Goal: Information Seeking & Learning: Understand process/instructions

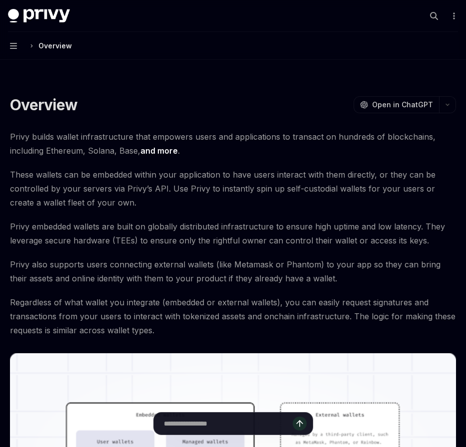
click at [18, 47] on button "Navigation Overview" at bounding box center [233, 46] width 466 height 28
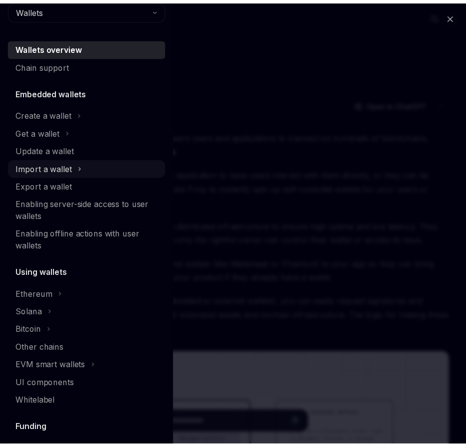
scroll to position [10, 0]
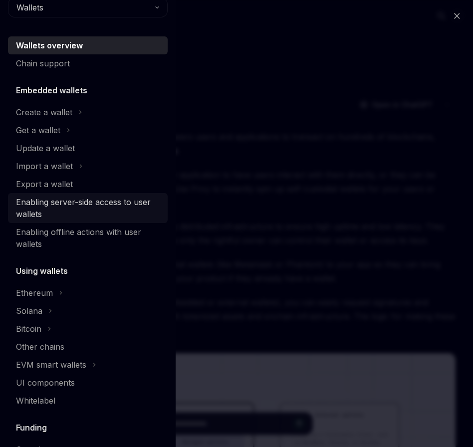
click at [129, 207] on div "Enabling server-side access to user wallets" at bounding box center [89, 208] width 146 height 24
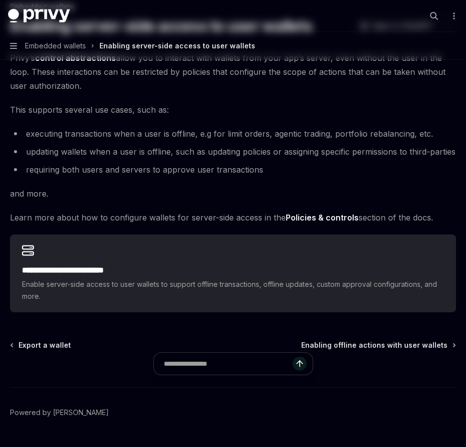
scroll to position [119, 0]
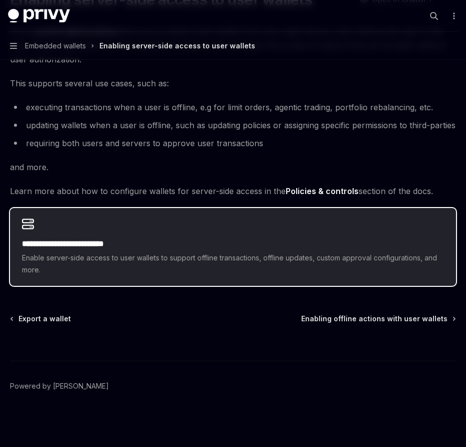
click at [154, 240] on h2 "**********" at bounding box center [233, 244] width 422 height 12
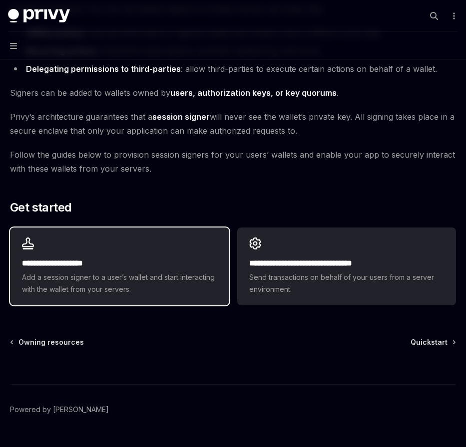
scroll to position [142, 0]
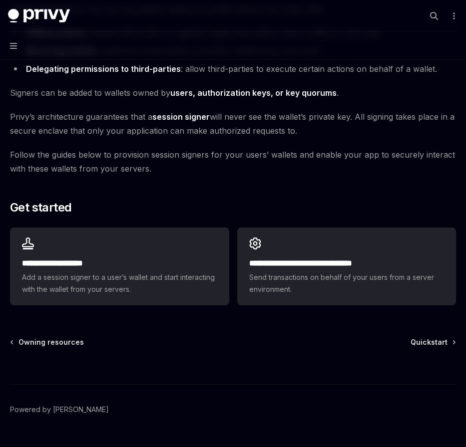
click at [136, 120] on span "[PERSON_NAME]’s architecture guarantees that a session signer will never see th…" at bounding box center [233, 124] width 446 height 28
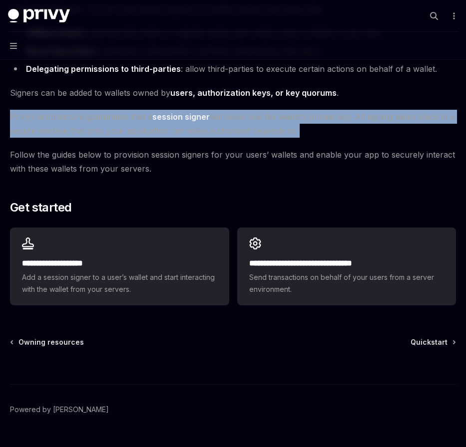
click at [136, 120] on span "[PERSON_NAME]’s architecture guarantees that a session signer will never see th…" at bounding box center [233, 124] width 446 height 28
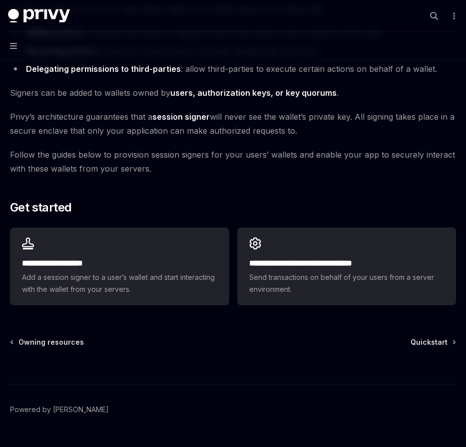
click at [118, 152] on span "Follow the guides below to provision session signers for your users’ wallets an…" at bounding box center [233, 162] width 446 height 28
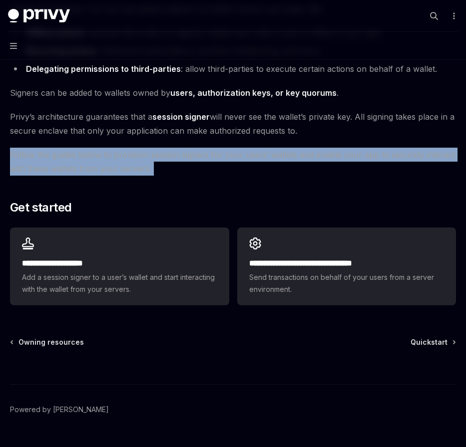
click at [118, 152] on span "Follow the guides below to provision session signers for your users’ wallets an…" at bounding box center [233, 162] width 446 height 28
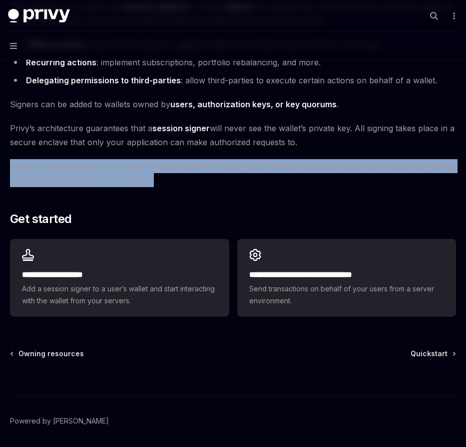
scroll to position [130, 0]
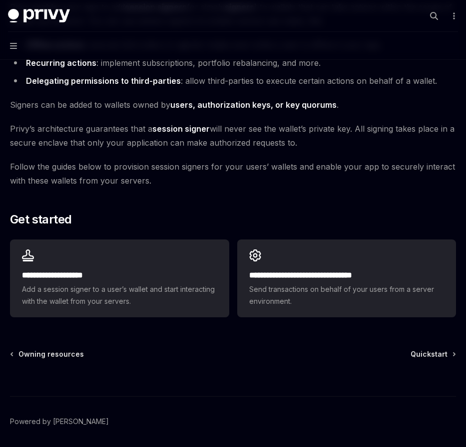
click at [123, 136] on span "[PERSON_NAME]’s architecture guarantees that a session signer will never see th…" at bounding box center [233, 136] width 446 height 28
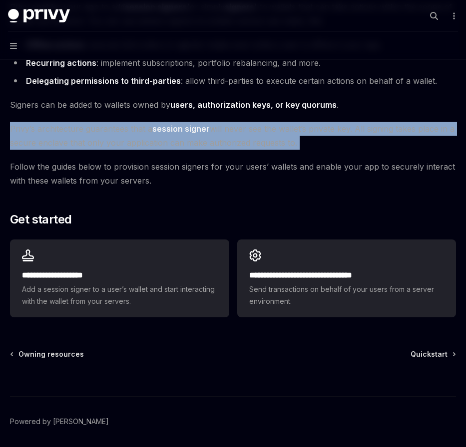
click at [123, 136] on span "[PERSON_NAME]’s architecture guarantees that a session signer will never see th…" at bounding box center [233, 136] width 446 height 28
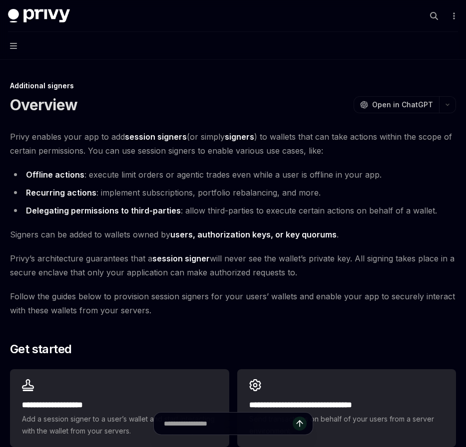
click at [118, 149] on span "Privy enables your app to add session signers (or simply signers ) to wallets t…" at bounding box center [233, 144] width 446 height 28
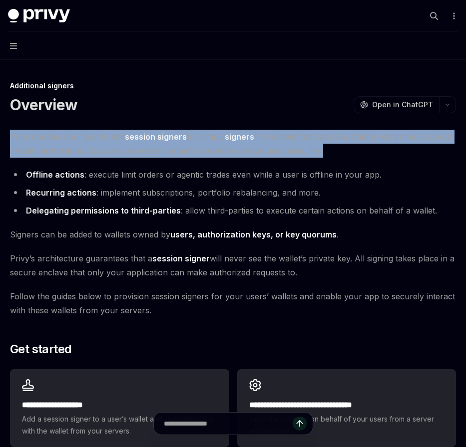
click at [118, 149] on span "Privy enables your app to add session signers (or simply signers ) to wallets t…" at bounding box center [233, 144] width 446 height 28
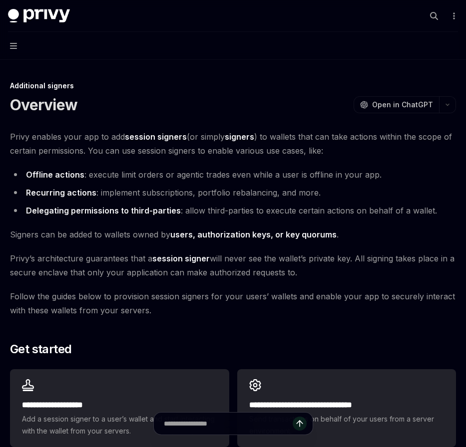
click at [122, 194] on li "Recurring actions : implement subscriptions, portfolio rebalancing, and more." at bounding box center [233, 193] width 446 height 14
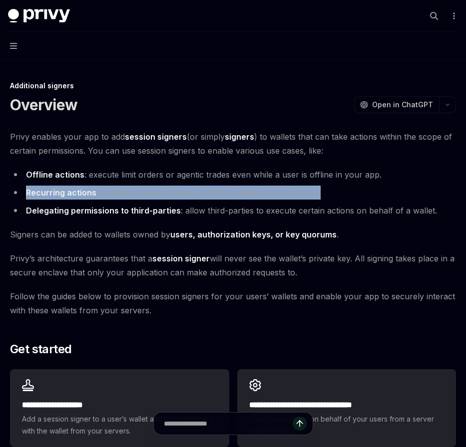
click at [121, 194] on li "Recurring actions : implement subscriptions, portfolio rebalancing, and more." at bounding box center [233, 193] width 446 height 14
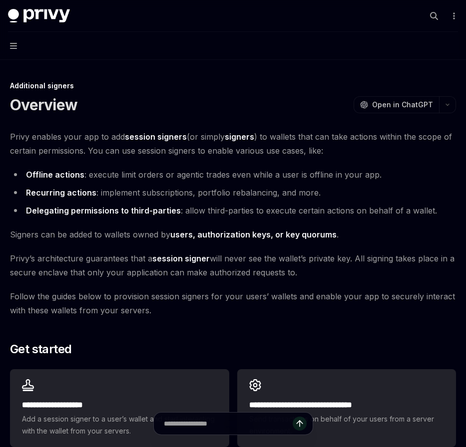
click at [142, 220] on div "**********" at bounding box center [233, 290] width 446 height 321
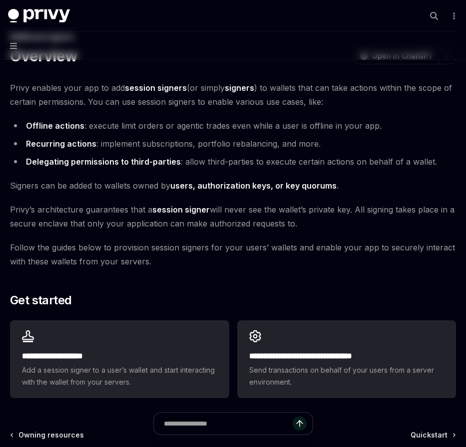
scroll to position [92, 0]
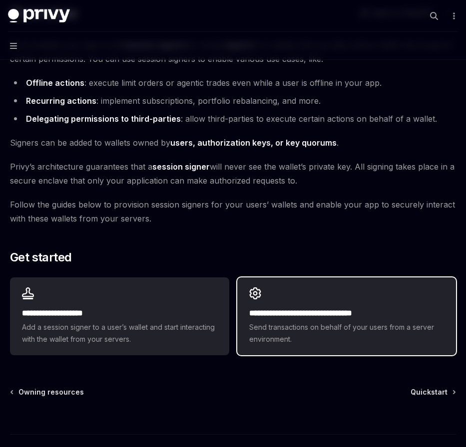
click at [270, 291] on div "**********" at bounding box center [346, 316] width 219 height 78
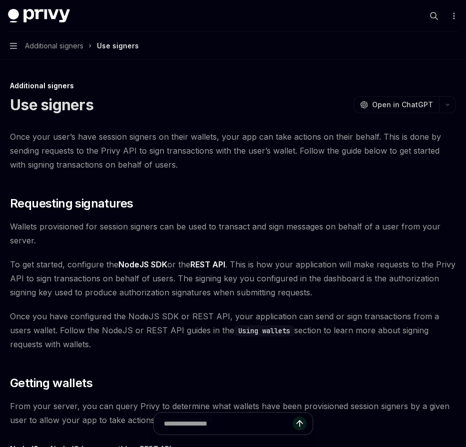
click at [151, 145] on span "Once your user’s have session signers on their wallets, your app can take actio…" at bounding box center [233, 151] width 446 height 42
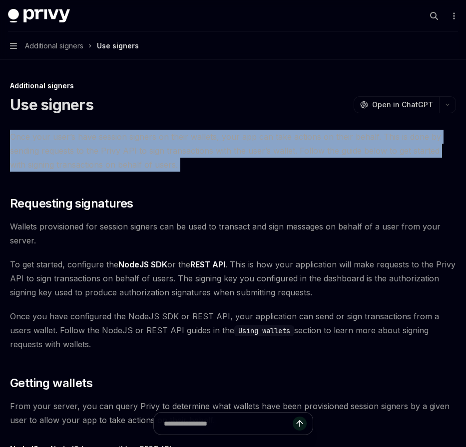
click at [151, 145] on span "Once your user’s have session signers on their wallets, your app can take actio…" at bounding box center [233, 151] width 446 height 42
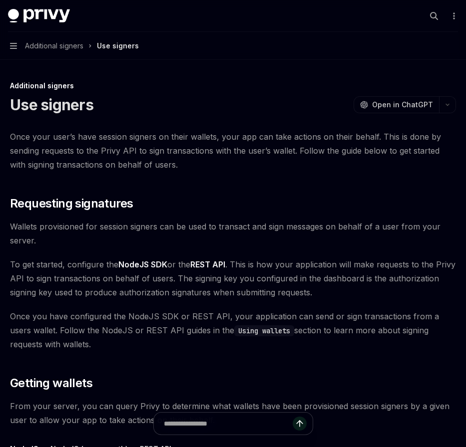
click at [191, 224] on span "Wallets provisioned for session signers can be used to transact and sign messag…" at bounding box center [233, 234] width 446 height 28
click at [154, 156] on span "Once your user’s have session signers on their wallets, your app can take actio…" at bounding box center [233, 151] width 446 height 42
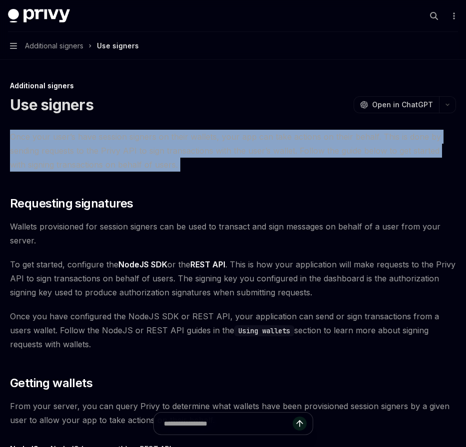
click at [154, 156] on span "Once your user’s have session signers on their wallets, your app can take actio…" at bounding box center [233, 151] width 446 height 42
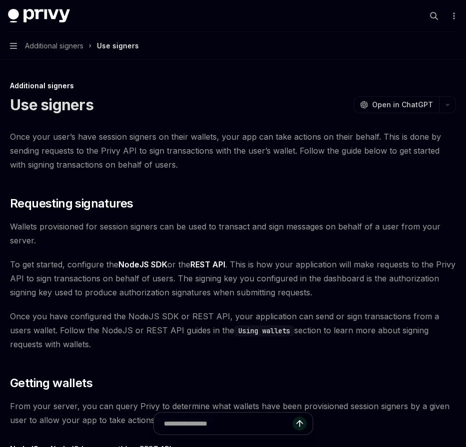
click at [216, 182] on div "Once your user’s have session signers on their wallets, your app can take actio…" at bounding box center [233, 420] width 446 height 581
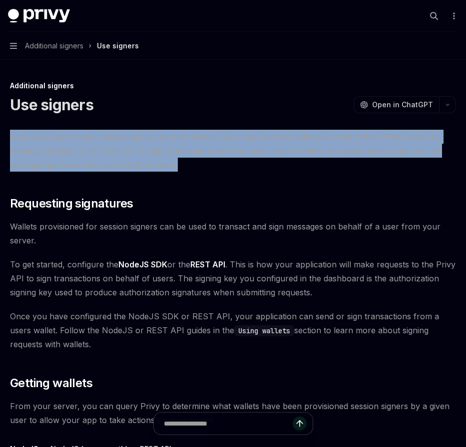
drag, startPoint x: 166, startPoint y: 165, endPoint x: -4, endPoint y: 126, distance: 174.6
click at [0, 126] on html "Privy Docs home page Search... ⌘ K Demo Support Dashboard Dashboard Search... N…" at bounding box center [233, 223] width 466 height 447
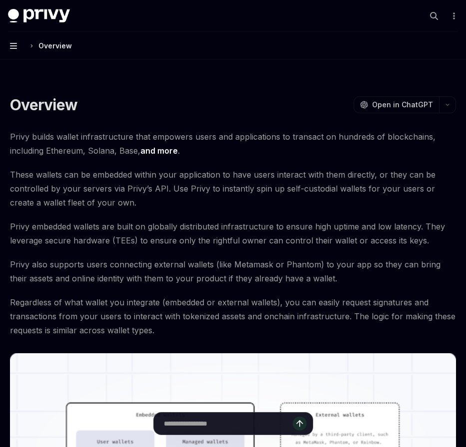
click at [15, 46] on icon "button" at bounding box center [13, 46] width 7 height 6
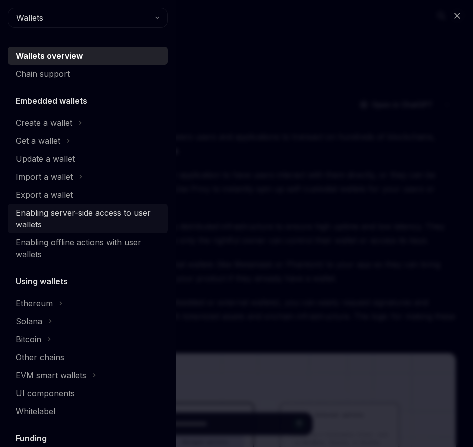
click at [122, 217] on div "Enabling server-side access to user wallets" at bounding box center [89, 219] width 146 height 24
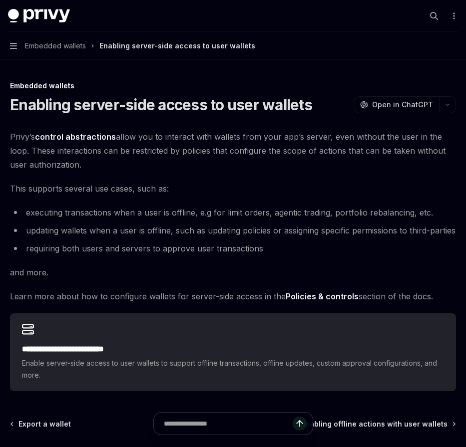
click at [268, 295] on div "**********" at bounding box center [233, 261] width 446 height 262
click at [298, 301] on strong "Policies & controls" at bounding box center [321, 296] width 73 height 10
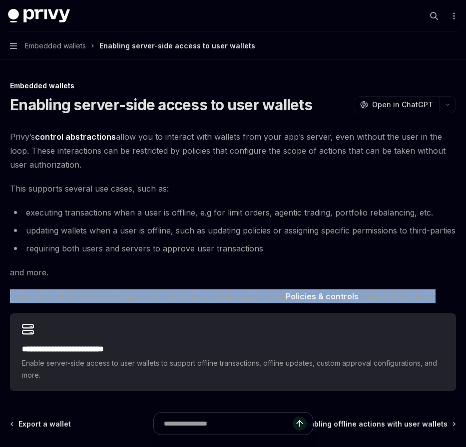
click at [298, 301] on strong "Policies & controls" at bounding box center [321, 296] width 73 height 10
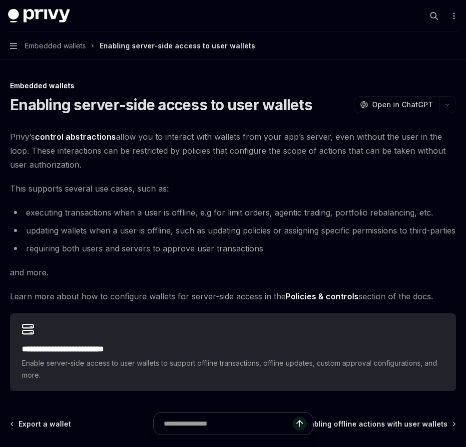
click at [192, 303] on span "Learn more about how to configure wallets for server-side access in the Policie…" at bounding box center [233, 296] width 446 height 14
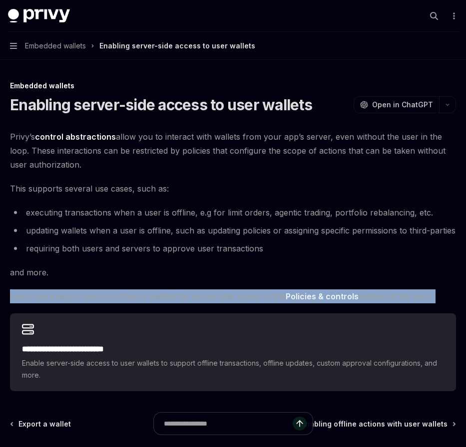
click at [192, 303] on span "Learn more about how to configure wallets for server-side access in the Policie…" at bounding box center [233, 296] width 446 height 14
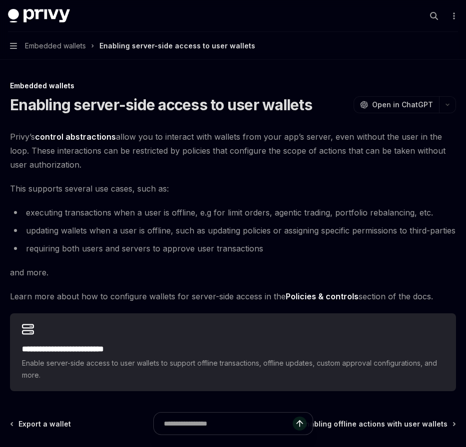
click at [174, 303] on span "Learn more about how to configure wallets for server-side access in the Policie…" at bounding box center [233, 296] width 446 height 14
click at [102, 100] on h1 "Enabling server-side access to user wallets" at bounding box center [161, 105] width 302 height 18
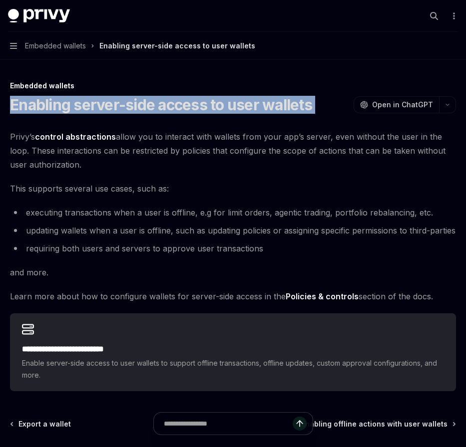
click at [102, 100] on h1 "Enabling server-side access to user wallets" at bounding box center [161, 105] width 302 height 18
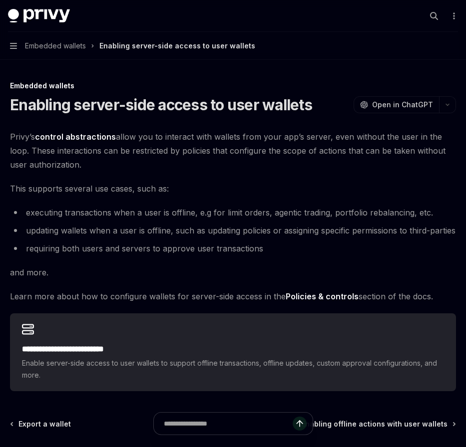
click at [125, 176] on div "**********" at bounding box center [233, 261] width 446 height 262
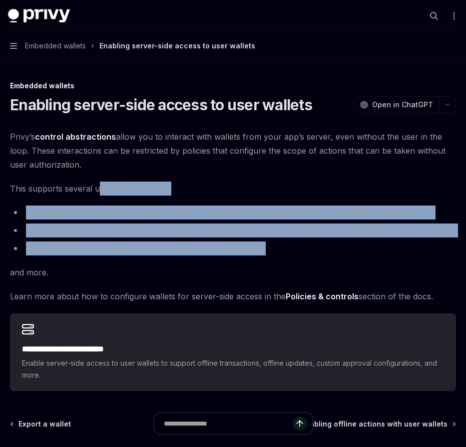
drag, startPoint x: 261, startPoint y: 270, endPoint x: 97, endPoint y: 187, distance: 183.0
click at [98, 188] on div "**********" at bounding box center [233, 261] width 446 height 262
click at [97, 184] on span "This supports several use cases, such as:" at bounding box center [233, 189] width 446 height 14
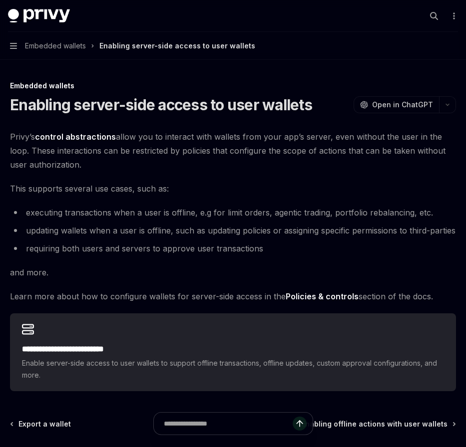
click at [100, 183] on span "This supports several use cases, such as:" at bounding box center [233, 189] width 446 height 14
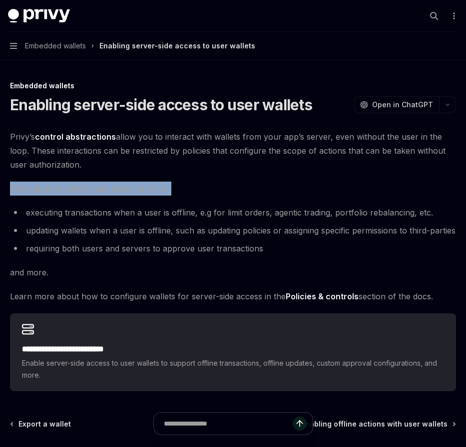
click at [100, 183] on span "This supports several use cases, such as:" at bounding box center [233, 189] width 446 height 14
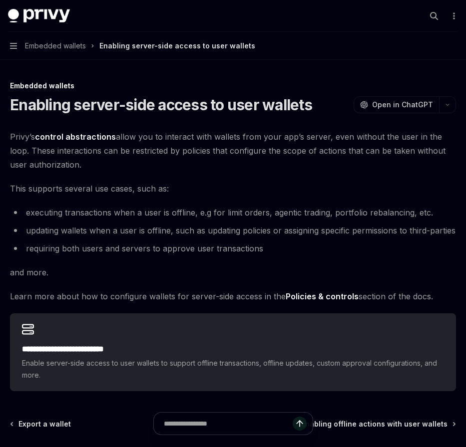
click at [223, 238] on li "updating wallets when a user is offline, such as updating policies or assigning…" at bounding box center [233, 231] width 446 height 14
drag, startPoint x: 224, startPoint y: 250, endPoint x: 250, endPoint y: 265, distance: 30.0
click at [224, 238] on li "updating wallets when a user is offline, such as updating policies or assigning…" at bounding box center [233, 231] width 446 height 14
click at [294, 279] on span "and more." at bounding box center [233, 273] width 446 height 14
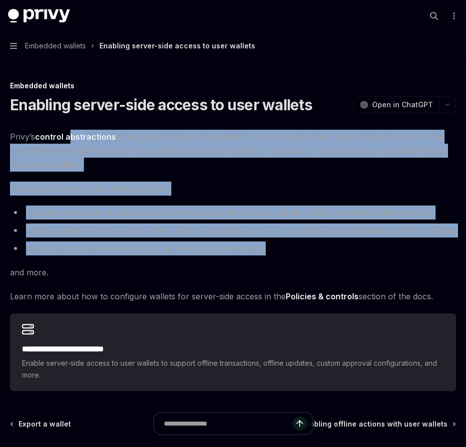
drag, startPoint x: 263, startPoint y: 265, endPoint x: 69, endPoint y: 135, distance: 233.5
click at [69, 135] on div "**********" at bounding box center [233, 261] width 446 height 262
click at [69, 135] on link "control abstractions" at bounding box center [75, 137] width 81 height 10
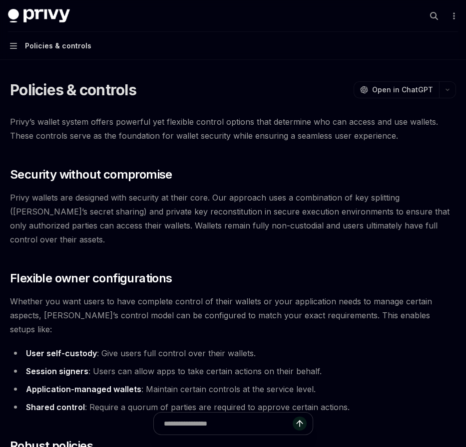
type textarea "*"
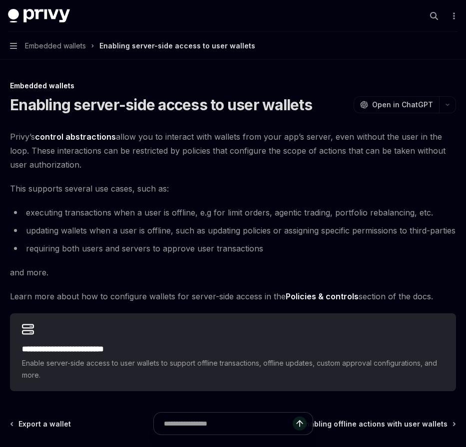
click at [206, 303] on span "Learn more about how to configure wallets for server-side access in the Policie…" at bounding box center [233, 296] width 446 height 14
click at [208, 303] on span "Learn more about how to configure wallets for server-side access in the Policie…" at bounding box center [233, 296] width 446 height 14
click at [209, 303] on span "Learn more about how to configure wallets for server-side access in the Policie…" at bounding box center [233, 296] width 446 height 14
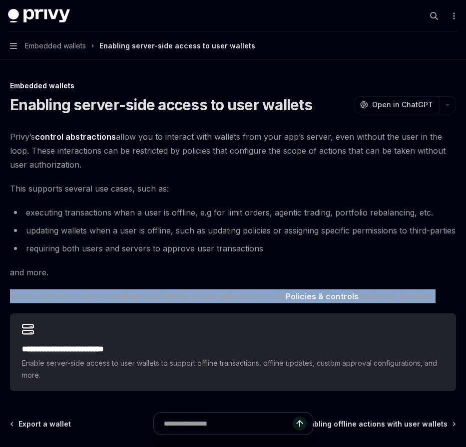
click at [209, 303] on span "Learn more about how to configure wallets for server-side access in the Policie…" at bounding box center [233, 296] width 446 height 14
drag, startPoint x: 209, startPoint y: 309, endPoint x: 191, endPoint y: 302, distance: 18.8
click at [209, 303] on span "Learn more about how to configure wallets for server-side access in the Policie…" at bounding box center [233, 296] width 446 height 14
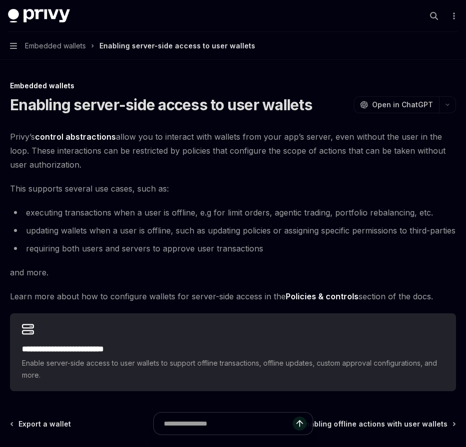
click at [99, 277] on div "**********" at bounding box center [233, 261] width 446 height 262
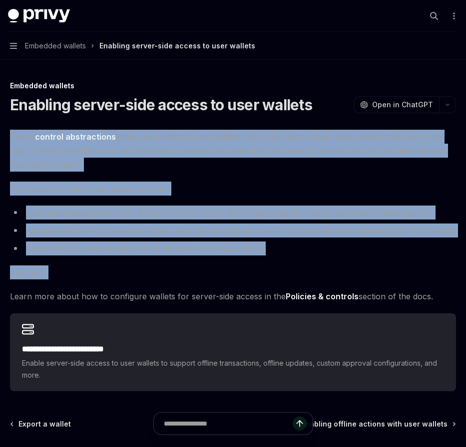
drag, startPoint x: 65, startPoint y: 291, endPoint x: 8, endPoint y: 139, distance: 163.0
click at [8, 139] on div "**********" at bounding box center [233, 316] width 450 height 473
click at [35, 158] on span "Privy’s control abstractions allow you to interact with wallets from your app’s…" at bounding box center [233, 151] width 446 height 42
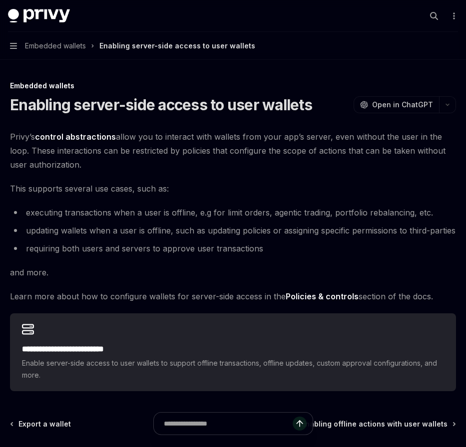
click at [168, 238] on li "updating wallets when a user is offline, such as updating policies or assigning…" at bounding box center [233, 231] width 446 height 14
click at [167, 238] on li "updating wallets when a user is offline, such as updating policies or assigning…" at bounding box center [233, 231] width 446 height 14
click at [168, 238] on li "updating wallets when a user is offline, such as updating policies or assigning…" at bounding box center [233, 231] width 446 height 14
drag, startPoint x: 97, startPoint y: 121, endPoint x: 99, endPoint y: 114, distance: 7.4
click at [97, 121] on div "**********" at bounding box center [233, 316] width 450 height 473
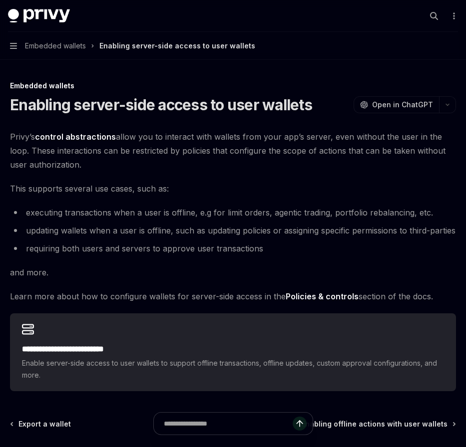
click at [100, 109] on h1 "Enabling server-side access to user wallets" at bounding box center [161, 105] width 302 height 18
click at [92, 107] on h1 "Enabling server-side access to user wallets" at bounding box center [161, 105] width 302 height 18
click at [80, 106] on h1 "Enabling server-side access to user wallets" at bounding box center [161, 105] width 302 height 18
click at [75, 106] on h1 "Enabling server-side access to user wallets" at bounding box center [161, 105] width 302 height 18
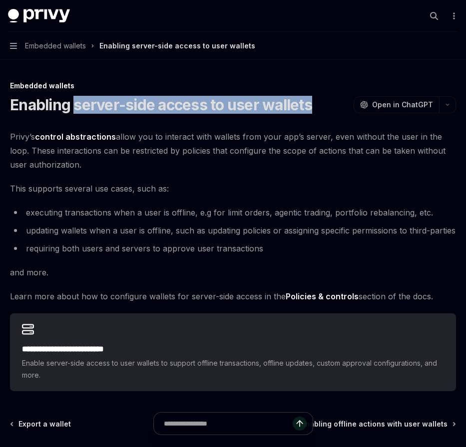
drag, startPoint x: 74, startPoint y: 105, endPoint x: 308, endPoint y: 107, distance: 234.1
click at [307, 107] on h1 "Enabling server-side access to user wallets" at bounding box center [161, 105] width 302 height 18
click at [309, 107] on h1 "Enabling server-side access to user wallets" at bounding box center [161, 105] width 302 height 18
drag, startPoint x: 314, startPoint y: 107, endPoint x: 162, endPoint y: 106, distance: 151.7
click at [162, 106] on div "Enabling server-side access to user wallets OpenAI Open in ChatGPT" at bounding box center [233, 105] width 446 height 18
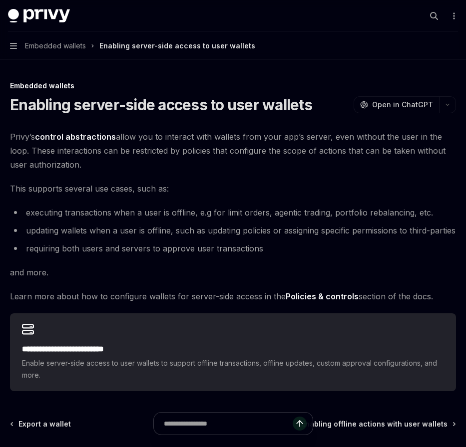
click at [222, 184] on span "This supports several use cases, such as:" at bounding box center [233, 189] width 446 height 14
click at [222, 183] on span "This supports several use cases, such as:" at bounding box center [233, 189] width 446 height 14
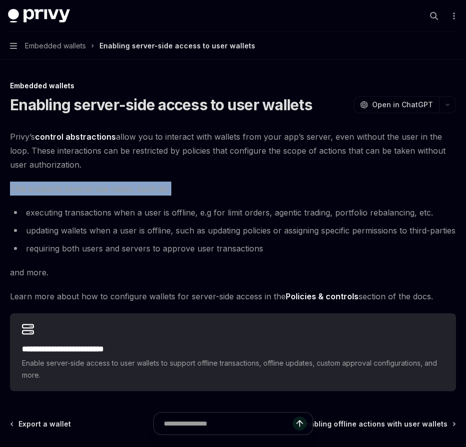
click at [222, 183] on span "This supports several use cases, such as:" at bounding box center [233, 189] width 446 height 14
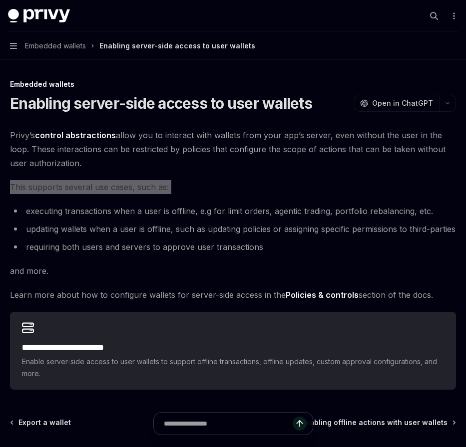
scroll to position [2, 0]
